Goal: Transaction & Acquisition: Obtain resource

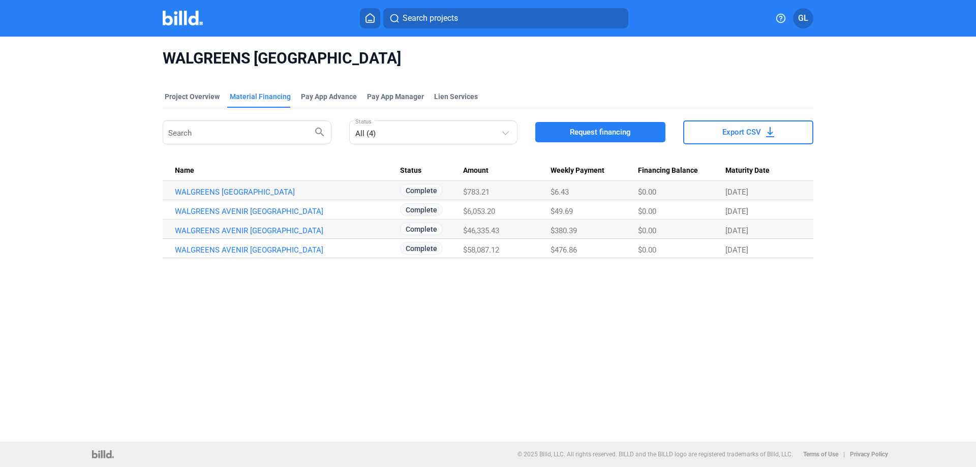
click at [165, 18] on img at bounding box center [183, 18] width 40 height 15
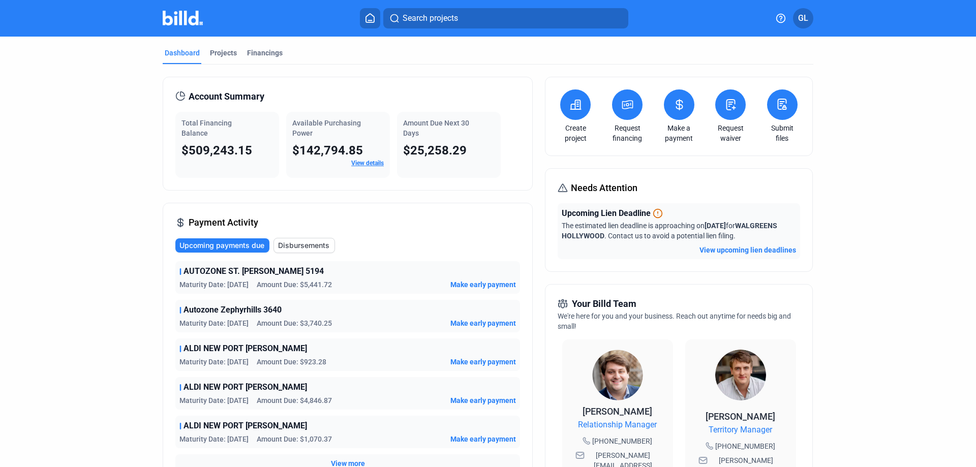
click at [730, 249] on button "View upcoming lien deadlines" at bounding box center [748, 250] width 97 height 10
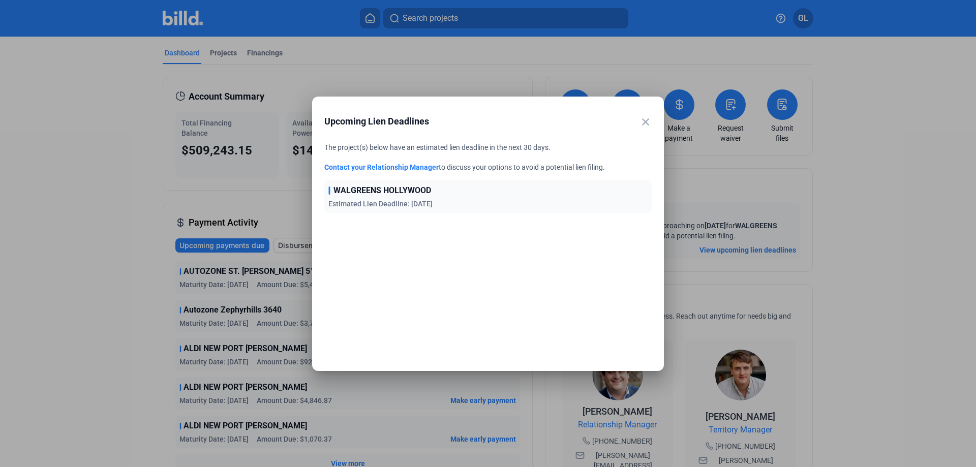
click at [646, 121] on mat-icon "close" at bounding box center [646, 122] width 12 height 12
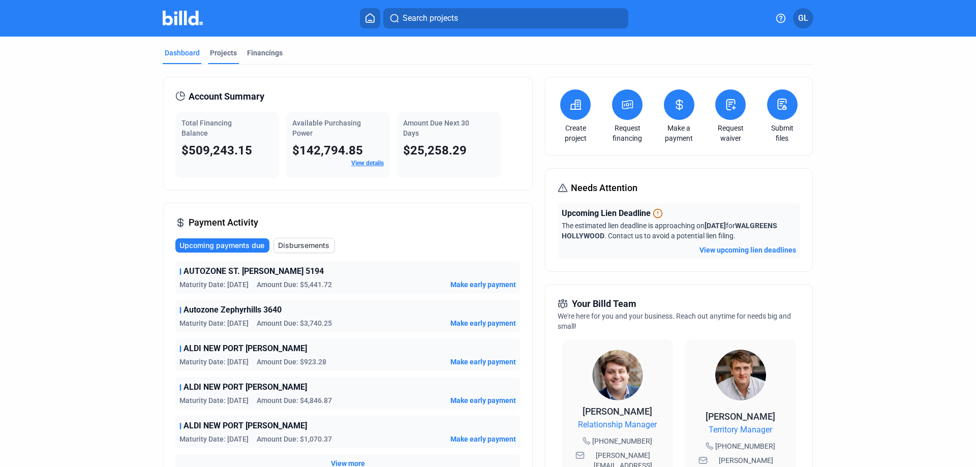
click at [219, 53] on div "Projects" at bounding box center [223, 53] width 27 height 10
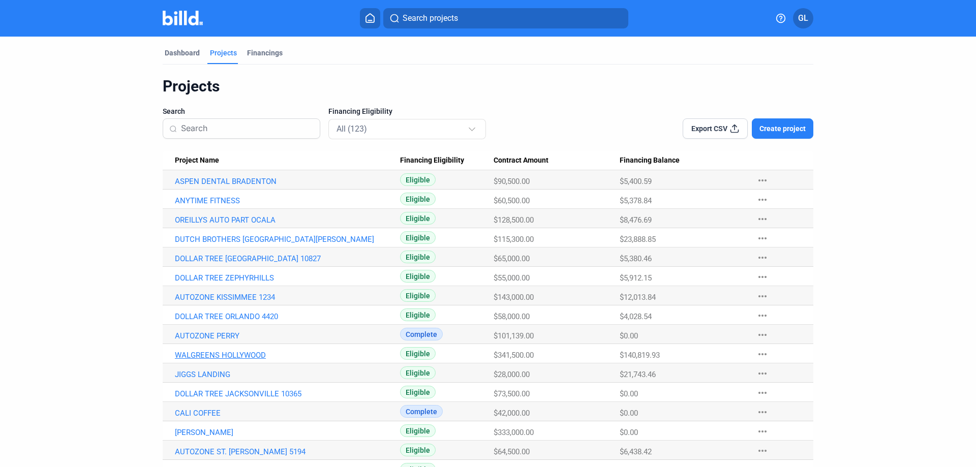
click at [246, 353] on link "WALGREENS HOLLYWOOD" at bounding box center [287, 355] width 225 height 9
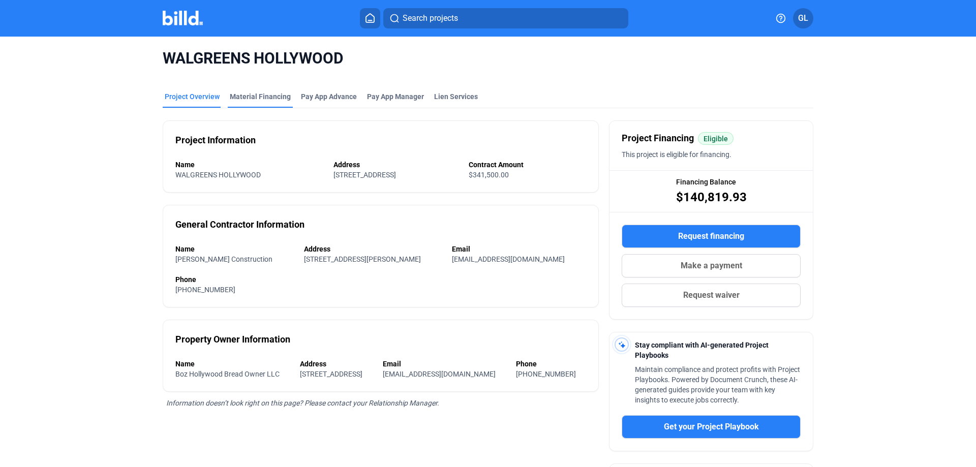
click at [262, 96] on div "Material Financing" at bounding box center [260, 97] width 61 height 10
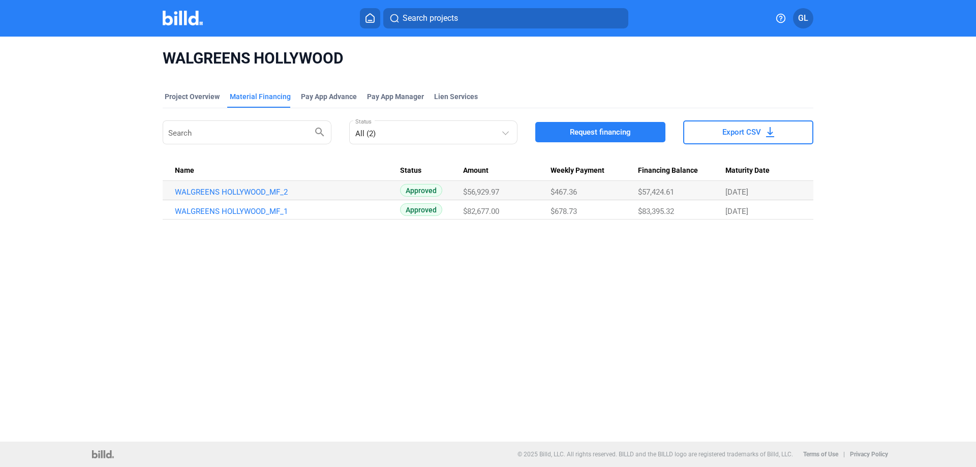
click at [586, 129] on span "Request financing" at bounding box center [600, 132] width 61 height 10
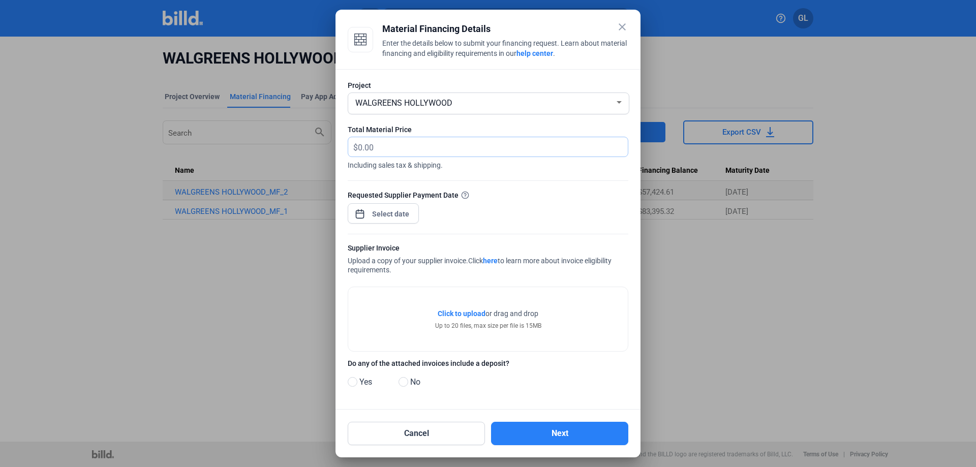
click at [378, 147] on input "text" at bounding box center [487, 147] width 258 height 20
type input "729.46"
click at [405, 210] on div "close Material Financing Details Enter the details below to submit your financi…" at bounding box center [488, 233] width 976 height 467
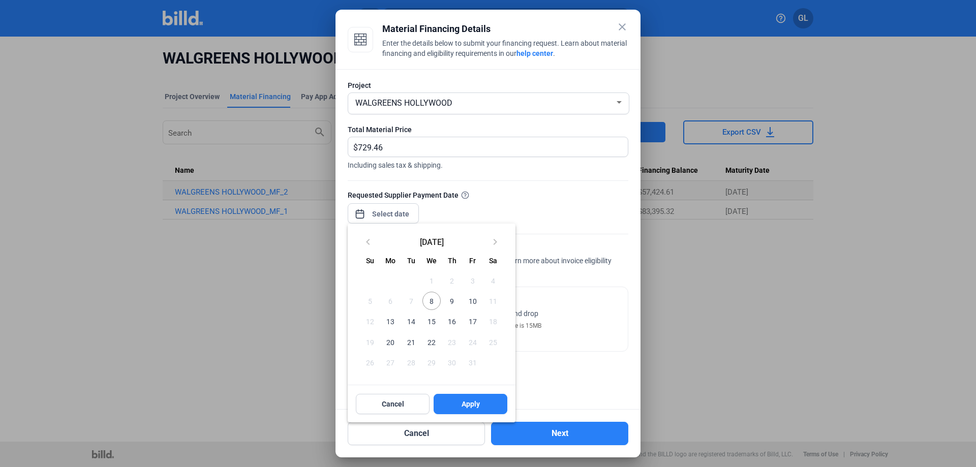
click at [429, 301] on span "8" at bounding box center [432, 301] width 18 height 18
click at [470, 403] on span "Apply" at bounding box center [471, 404] width 18 height 10
type input "[DATE]"
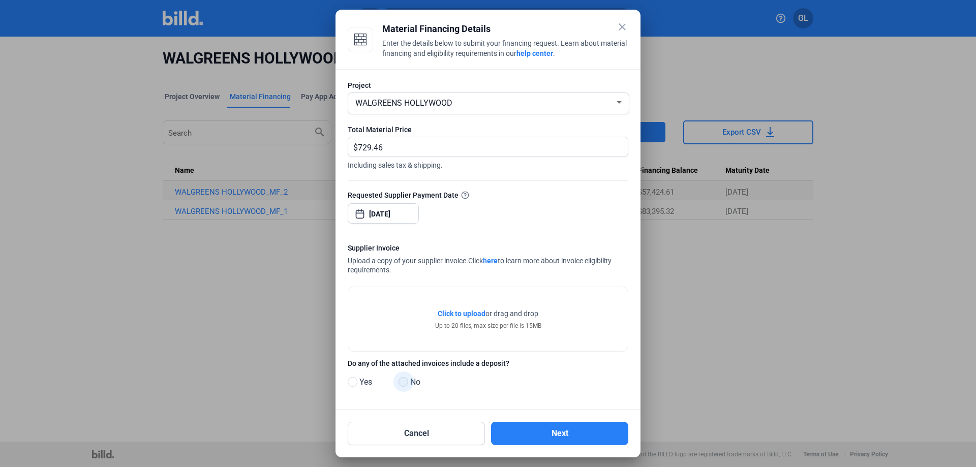
click at [403, 383] on span at bounding box center [404, 382] width 10 height 10
click at [403, 383] on input "No" at bounding box center [403, 383] width 8 height 8
radio input "true"
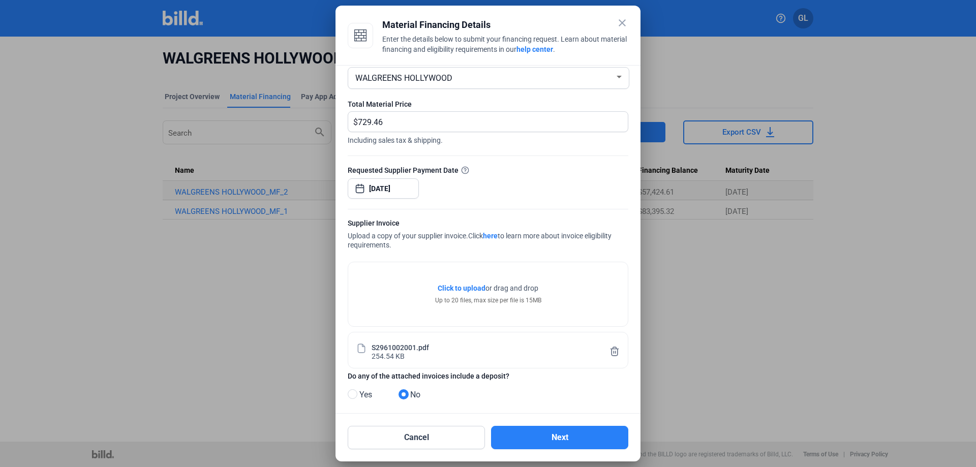
scroll to position [32, 0]
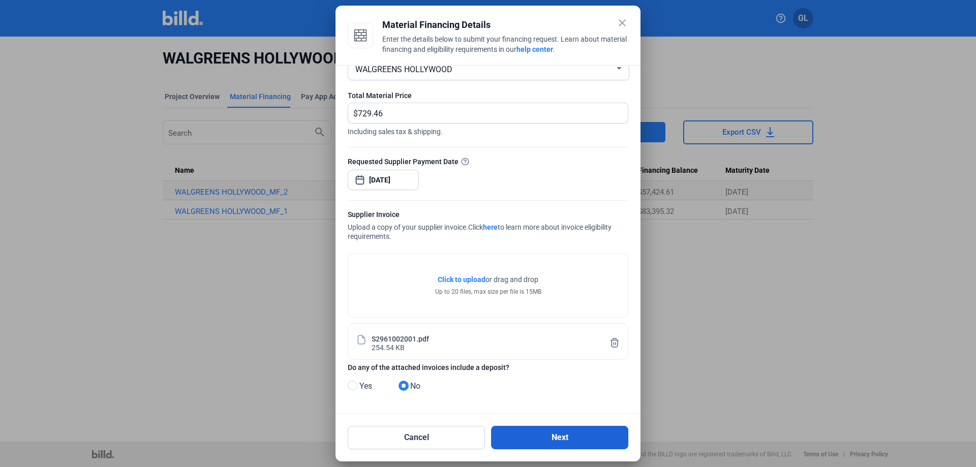
click at [555, 438] on button "Next" at bounding box center [559, 437] width 137 height 23
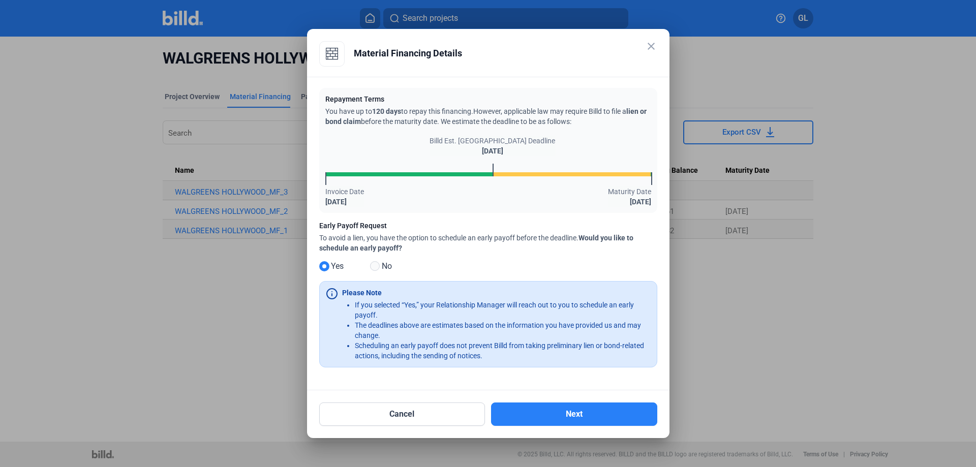
click at [375, 263] on span at bounding box center [375, 266] width 10 height 10
click at [375, 263] on input "No" at bounding box center [374, 267] width 8 height 8
radio input "true"
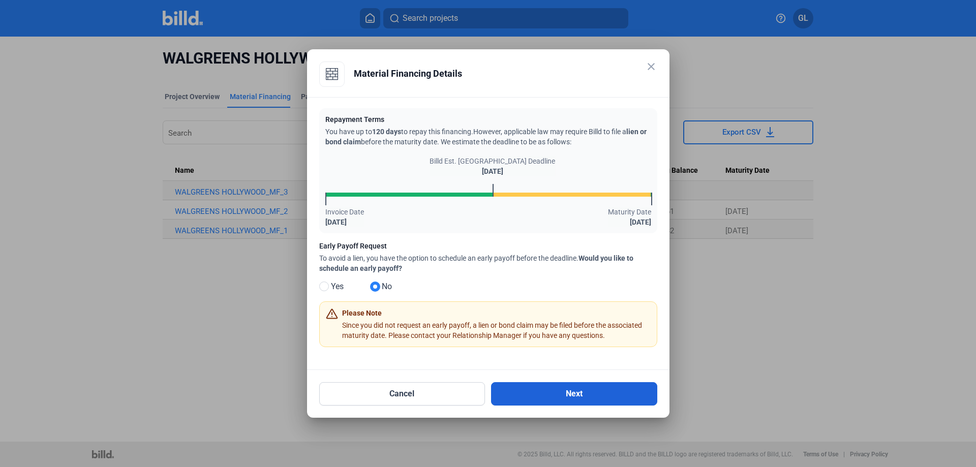
click at [580, 392] on button "Next" at bounding box center [574, 393] width 166 height 23
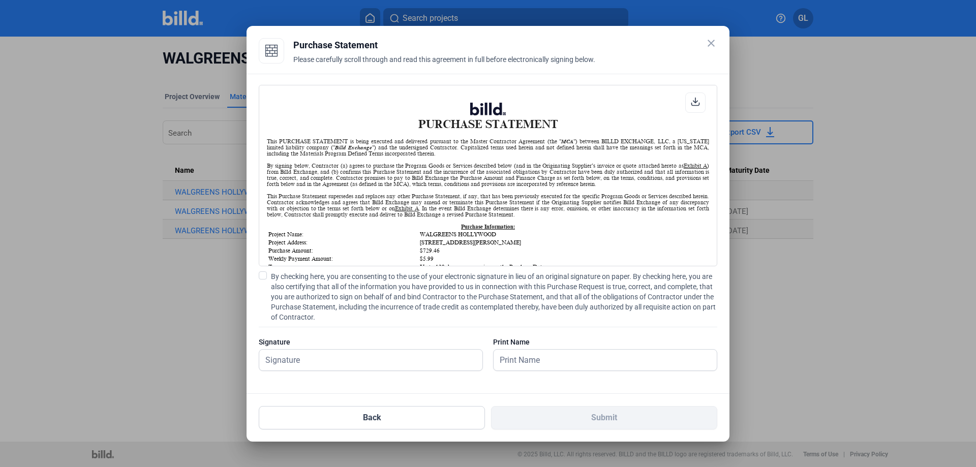
scroll to position [1, 0]
click at [262, 272] on span at bounding box center [263, 276] width 8 height 8
click at [0, 0] on input "By checking here, you are consenting to the use of your electronic signature in…" at bounding box center [0, 0] width 0 height 0
click at [292, 358] on input "text" at bounding box center [365, 360] width 212 height 21
type input "[PERSON_NAME]"
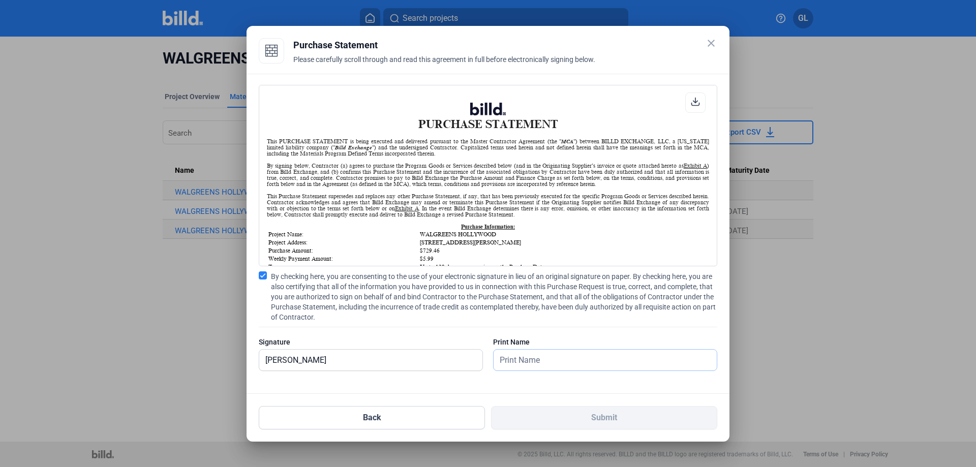
type input "[PERSON_NAME]"
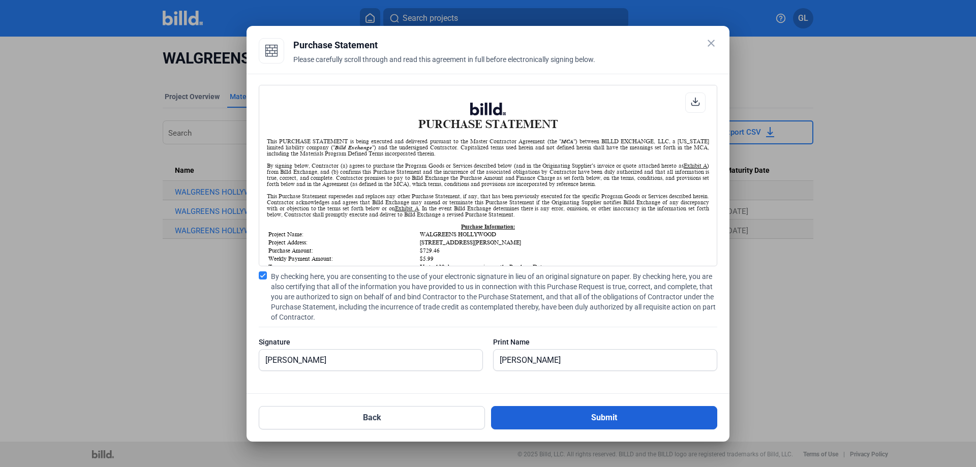
click at [559, 413] on button "Submit" at bounding box center [604, 417] width 226 height 23
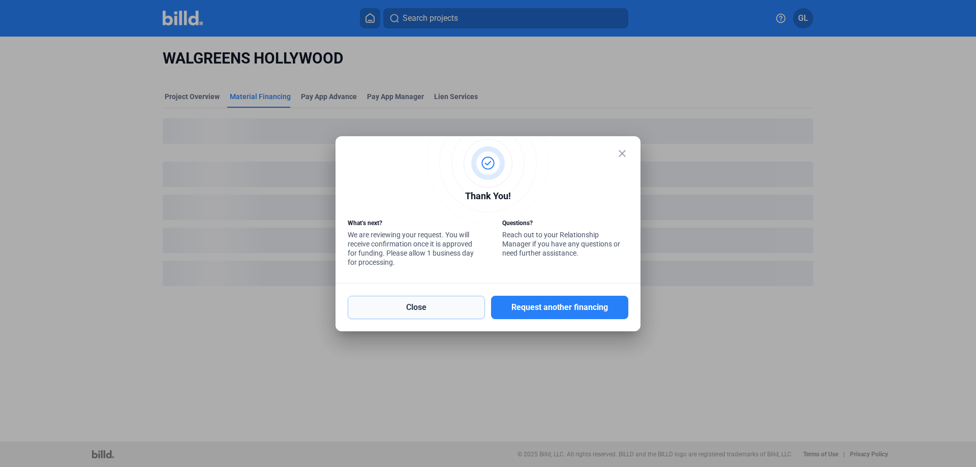
click at [439, 304] on button "Close" at bounding box center [416, 307] width 137 height 23
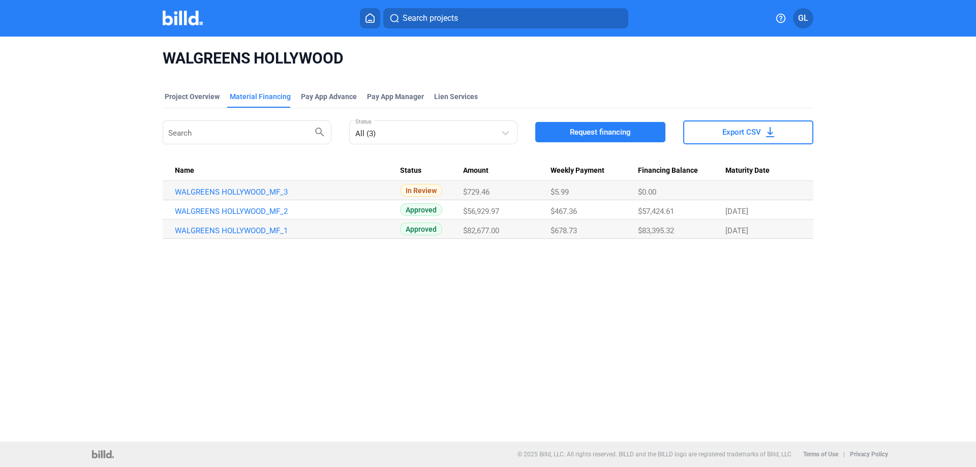
click at [177, 16] on img at bounding box center [183, 18] width 40 height 15
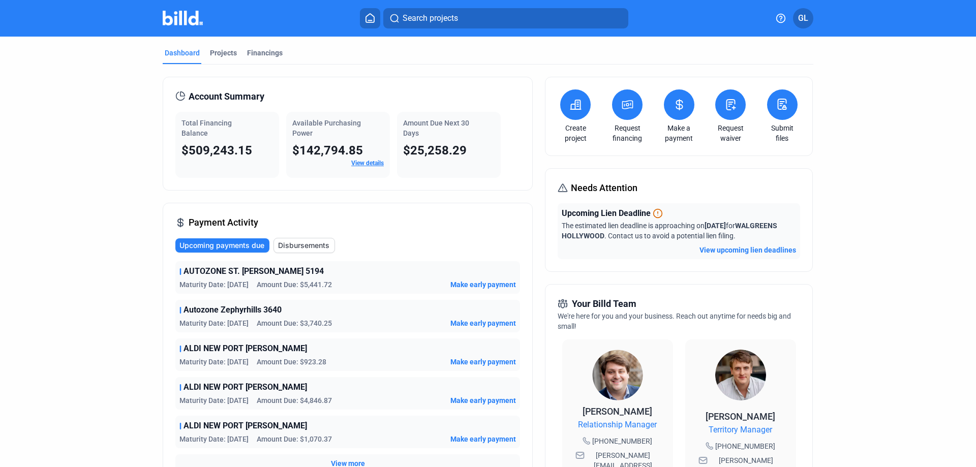
click at [748, 249] on button "View upcoming lien deadlines" at bounding box center [748, 250] width 97 height 10
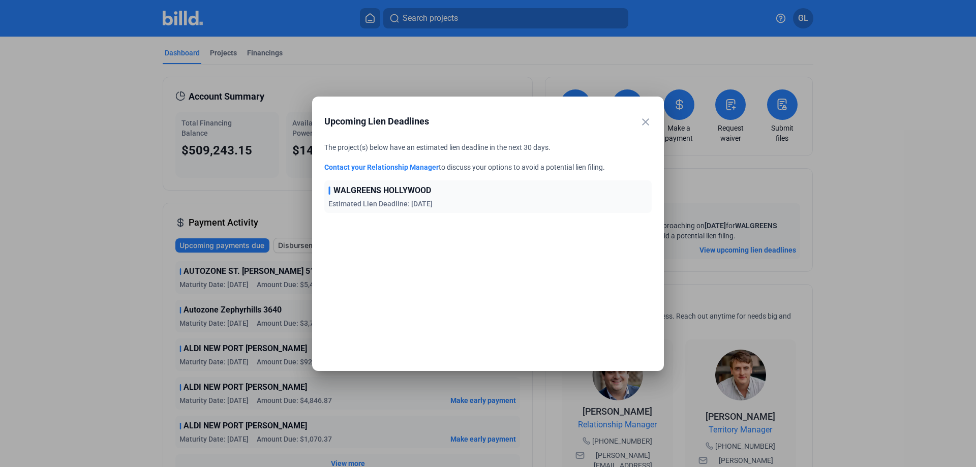
click at [646, 122] on mat-icon "close" at bounding box center [646, 122] width 12 height 12
